Goal: Navigation & Orientation: Find specific page/section

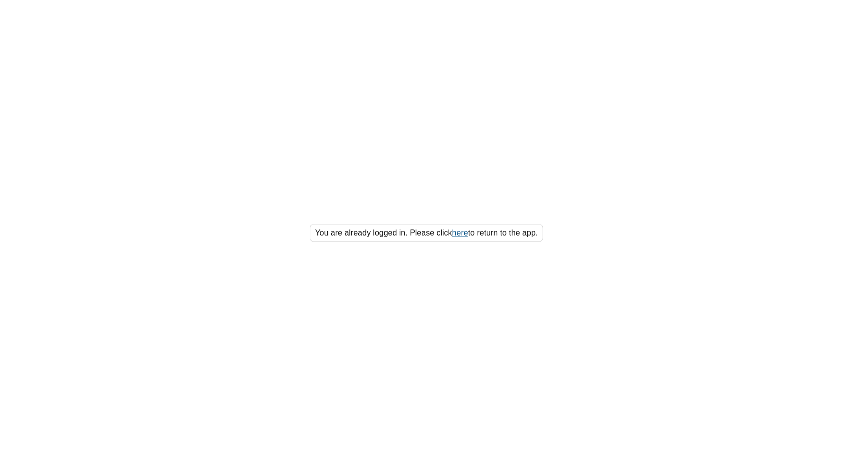
click at [460, 236] on link "here" at bounding box center [460, 232] width 16 height 8
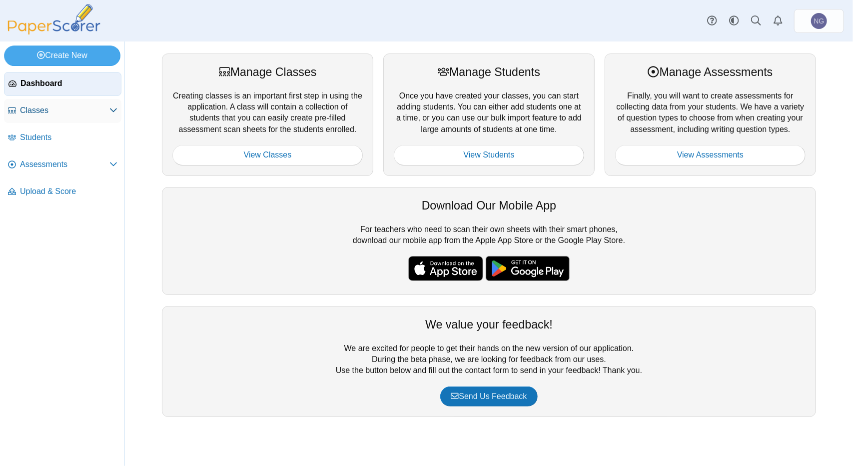
click at [88, 106] on span "Classes" at bounding box center [64, 110] width 89 height 11
